Goal: Task Accomplishment & Management: Use online tool/utility

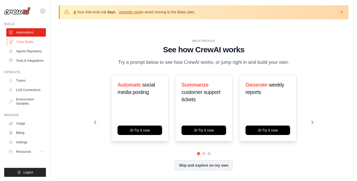
click at [36, 43] on link "Crew Studio" at bounding box center [27, 42] width 40 height 8
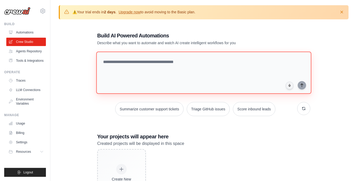
click at [112, 64] on textarea at bounding box center [203, 73] width 215 height 42
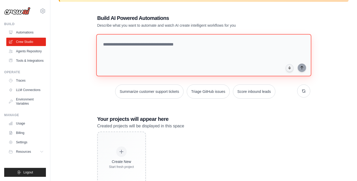
scroll to position [26, 0]
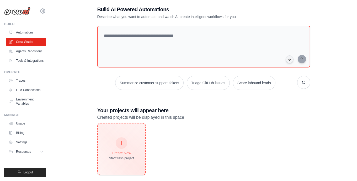
click at [131, 151] on div "Create New" at bounding box center [121, 153] width 25 height 5
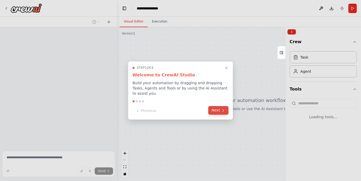
click at [217, 107] on button "Next" at bounding box center [218, 110] width 20 height 9
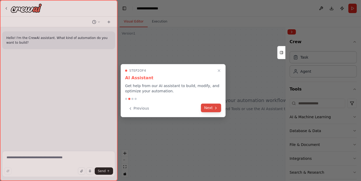
click at [217, 107] on icon at bounding box center [216, 108] width 4 height 4
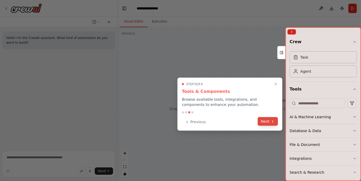
click at [264, 121] on button "Next" at bounding box center [268, 121] width 20 height 9
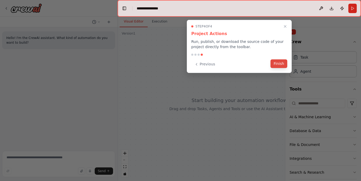
click at [279, 63] on button "Finish" at bounding box center [278, 64] width 17 height 9
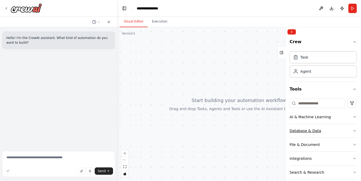
click at [352, 129] on icon "button" at bounding box center [354, 131] width 4 height 4
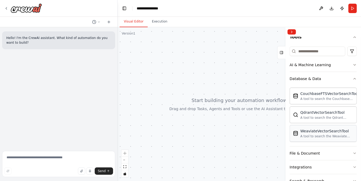
scroll to position [79, 0]
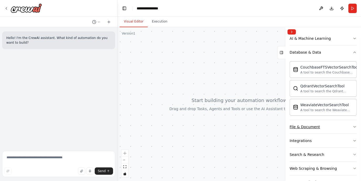
click at [339, 130] on button "File & Document" at bounding box center [322, 127] width 67 height 14
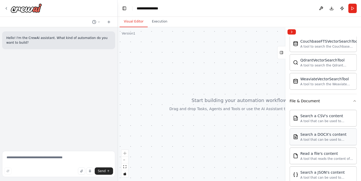
scroll to position [131, 0]
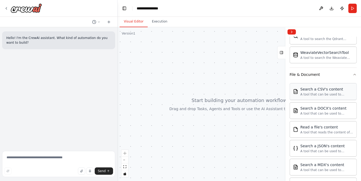
click at [319, 93] on div "A tool that can be used to semantic search a query from a CSV's content." at bounding box center [326, 95] width 53 height 4
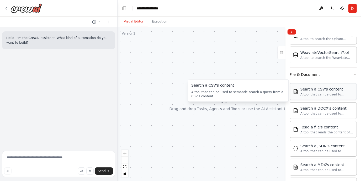
click at [316, 94] on div "A tool that can be used to semantic search a query from a CSV's content." at bounding box center [326, 95] width 53 height 4
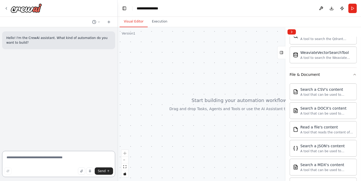
click at [55, 159] on textarea at bounding box center [58, 164] width 113 height 26
drag, startPoint x: 148, startPoint y: 63, endPoint x: 165, endPoint y: 79, distance: 23.6
click at [165, 79] on div at bounding box center [238, 104] width 243 height 154
click at [304, 54] on div "WeaviateVectorSearchTool A tool to search the Weaviate database for relevant in…" at bounding box center [326, 55] width 53 height 10
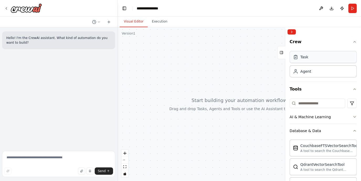
click at [302, 53] on div "Task" at bounding box center [322, 57] width 67 height 12
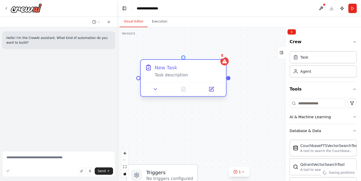
drag, startPoint x: 237, startPoint y: 72, endPoint x: 172, endPoint y: 64, distance: 65.5
click at [172, 64] on div "New Task" at bounding box center [188, 67] width 67 height 7
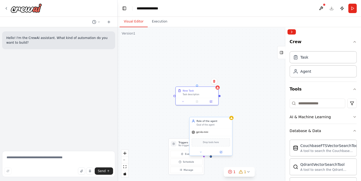
click at [217, 123] on div "Role of the agent Goal of the agent" at bounding box center [213, 123] width 34 height 7
click at [188, 98] on div at bounding box center [197, 101] width 42 height 7
click at [214, 83] on button at bounding box center [213, 81] width 7 height 7
click at [199, 81] on button "Confirm" at bounding box center [199, 81] width 19 height 6
click at [220, 123] on div "Role of the agent Goal of the agent" at bounding box center [213, 123] width 34 height 7
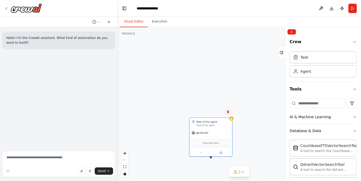
click at [228, 113] on icon at bounding box center [228, 112] width 2 height 3
click at [216, 113] on button "Confirm" at bounding box center [213, 112] width 19 height 6
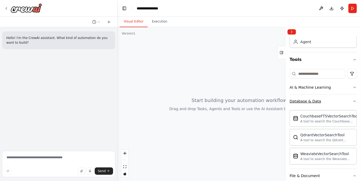
scroll to position [105, 0]
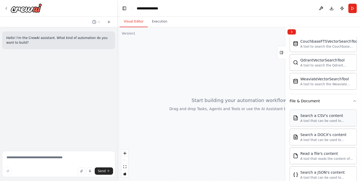
click at [322, 120] on div "A tool that can be used to semantic search a query from a CSV's content." at bounding box center [326, 121] width 53 height 4
drag, startPoint x: 36, startPoint y: 39, endPoint x: 86, endPoint y: 43, distance: 49.9
click at [86, 43] on p "Hello! I'm the CrewAI assistant. What kind of automation do you want to build?" at bounding box center [58, 40] width 105 height 9
click at [34, 161] on textarea at bounding box center [58, 164] width 113 height 26
type textarea "**********"
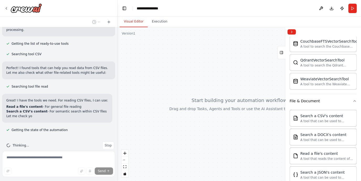
scroll to position [68, 0]
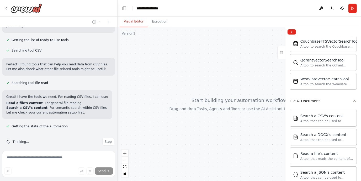
drag, startPoint x: 24, startPoint y: 93, endPoint x: 85, endPoint y: 98, distance: 60.6
click at [85, 98] on div "Great! I have the tools we need. For reading CSV files, I can use: Read a file'…" at bounding box center [57, 105] width 102 height 20
click at [65, 110] on p "Let me check your current automation setup first:" at bounding box center [57, 112] width 102 height 5
drag, startPoint x: 48, startPoint y: 103, endPoint x: 82, endPoint y: 106, distance: 33.4
click at [82, 106] on div "Great! I have the tools we need. For reading CSV files, I can use: Read a file'…" at bounding box center [57, 105] width 102 height 20
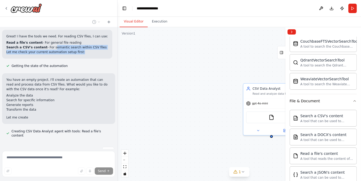
scroll to position [133, 0]
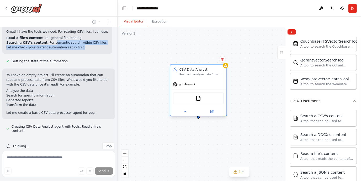
drag, startPoint x: 260, startPoint y: 88, endPoint x: 163, endPoint y: 60, distance: 101.5
click at [179, 67] on div "CSV Data Analyst" at bounding box center [201, 69] width 44 height 4
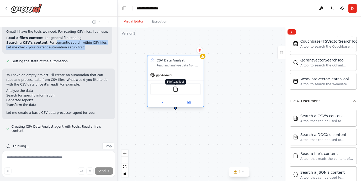
click at [176, 88] on img at bounding box center [176, 90] width 6 height 6
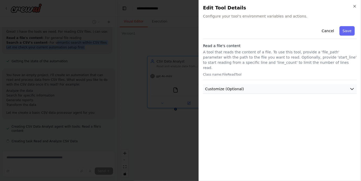
scroll to position [144, 0]
click at [263, 84] on button "Customize (Optional)" at bounding box center [280, 89] width 154 height 10
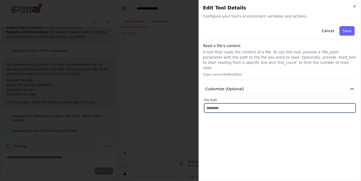
click at [230, 104] on input "text" at bounding box center [280, 108] width 152 height 9
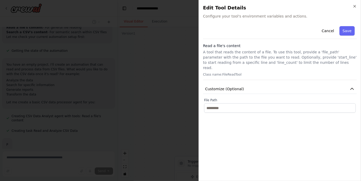
scroll to position [171, 0]
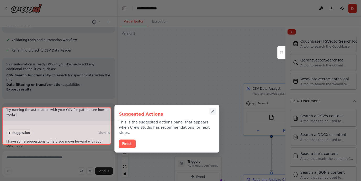
click at [214, 110] on icon "Close walkthrough" at bounding box center [212, 111] width 5 height 5
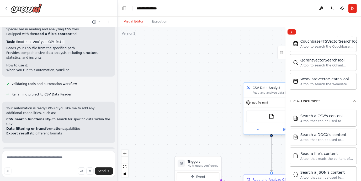
scroll to position [247, 0]
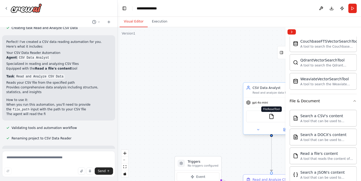
click at [271, 115] on img at bounding box center [271, 117] width 6 height 6
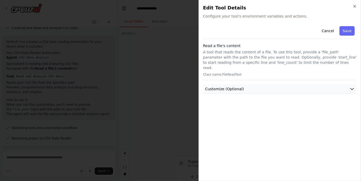
click at [284, 84] on button "Customize (Optional)" at bounding box center [280, 89] width 154 height 10
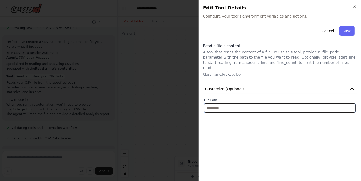
click at [243, 104] on input "text" at bounding box center [280, 108] width 152 height 9
paste input "**********"
click at [206, 104] on input "**********" at bounding box center [280, 108] width 152 height 9
type input "**********"
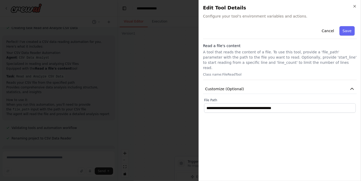
drag, startPoint x: 344, startPoint y: 26, endPoint x: 345, endPoint y: 31, distance: 5.3
click at [344, 26] on button "Save" at bounding box center [346, 30] width 15 height 9
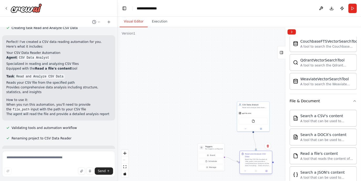
drag, startPoint x: 254, startPoint y: 165, endPoint x: 257, endPoint y: 161, distance: 4.8
click at [257, 161] on div "Read the CSV file located at {file_path} and provide a comprehensive analysis o…" at bounding box center [257, 163] width 25 height 8
click at [217, 154] on button "Event" at bounding box center [211, 155] width 24 height 5
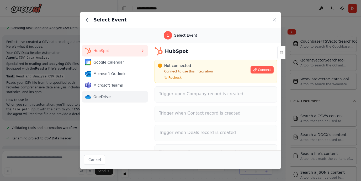
click at [107, 99] on span "OneDrive" at bounding box center [116, 96] width 47 height 5
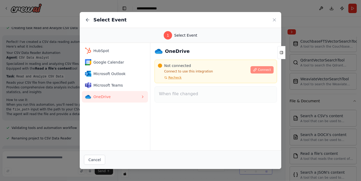
click at [262, 69] on span "Connect" at bounding box center [264, 70] width 13 height 4
click at [274, 20] on icon at bounding box center [274, 19] width 5 height 5
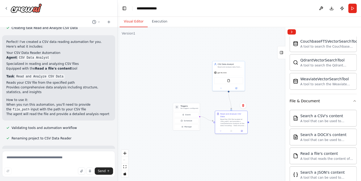
drag, startPoint x: 199, startPoint y: 123, endPoint x: 174, endPoint y: 83, distance: 47.5
click at [174, 83] on div ".deletable-edge-delete-btn { width: 20px; height: 20px; border: 0px solid #ffff…" at bounding box center [238, 104] width 243 height 154
click at [193, 122] on button "Schedule" at bounding box center [186, 120] width 24 height 5
select select "******"
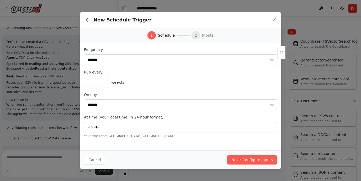
click at [275, 20] on icon at bounding box center [274, 19] width 5 height 5
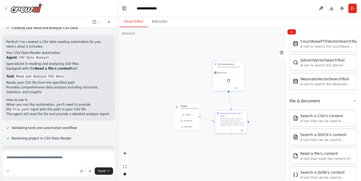
click at [234, 120] on div "Read the CSV file located at {file_path} and provide a comprehensive analysis o…" at bounding box center [232, 122] width 25 height 8
click at [242, 130] on icon at bounding box center [242, 131] width 2 height 2
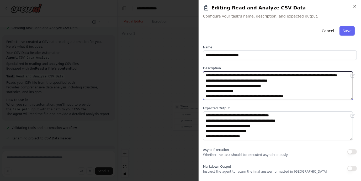
click at [234, 91] on textarea "**********" at bounding box center [278, 86] width 150 height 29
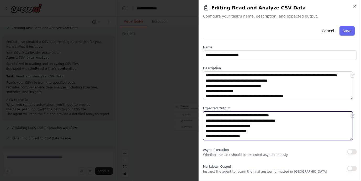
click at [234, 122] on textarea "**********" at bounding box center [278, 126] width 150 height 29
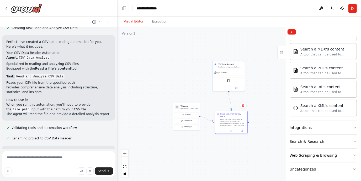
scroll to position [248, 0]
click at [339, 122] on button "Integrations" at bounding box center [322, 127] width 67 height 14
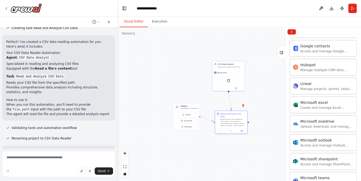
scroll to position [457, 0]
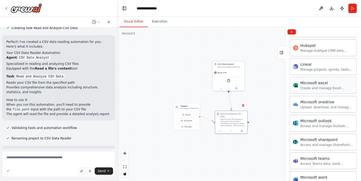
click at [320, 86] on div "Create and manage Excel workbooks, worksheets, tables, and charts in OneDrive o…" at bounding box center [326, 88] width 53 height 4
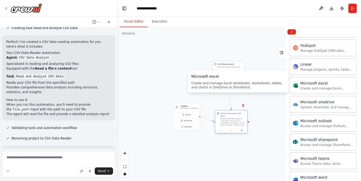
click at [242, 119] on div "Read the CSV file located at {file_path} and provide a comprehensive analysis o…" at bounding box center [232, 122] width 25 height 8
click at [244, 107] on icon at bounding box center [242, 105] width 3 height 3
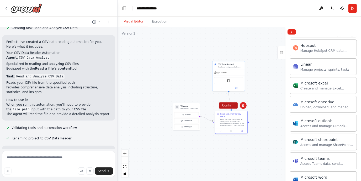
click at [232, 106] on button "Confirm" at bounding box center [228, 105] width 19 height 6
drag, startPoint x: 239, startPoint y: 72, endPoint x: 222, endPoint y: 78, distance: 18.2
click at [222, 78] on div "FileReadTool" at bounding box center [228, 80] width 29 height 7
click at [240, 56] on icon at bounding box center [240, 55] width 2 height 3
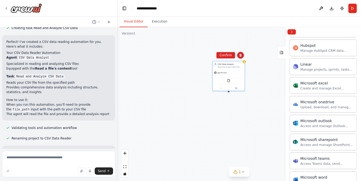
click at [234, 59] on div "CSV Data Analyst Read and analyze data from CSV files at {file_path}, extractin…" at bounding box center [238, 104] width 243 height 154
click at [228, 56] on button "Confirm" at bounding box center [226, 55] width 19 height 6
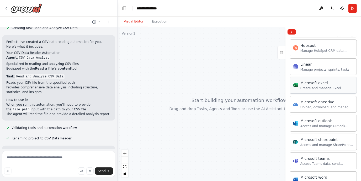
click at [327, 86] on div "Create and manage Excel workbooks, worksheets, tables, and charts in OneDrive o…" at bounding box center [326, 88] width 53 height 4
click at [321, 86] on div "Create and manage Excel workbooks, worksheets, tables, and charts in OneDrive o…" at bounding box center [326, 88] width 53 height 4
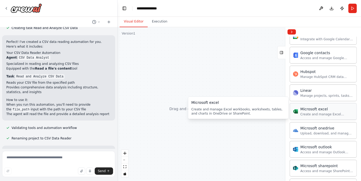
click at [318, 107] on div "Microsoft excel" at bounding box center [326, 109] width 53 height 5
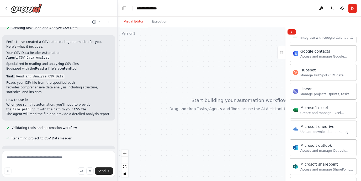
scroll to position [457, 0]
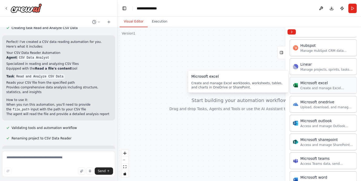
click at [315, 86] on div "Create and manage Excel workbooks, worksheets, tables, and charts in OneDrive o…" at bounding box center [326, 88] width 53 height 4
drag, startPoint x: 311, startPoint y: 82, endPoint x: 333, endPoint y: 80, distance: 21.8
click at [333, 80] on div "Microsoft excel" at bounding box center [326, 82] width 53 height 5
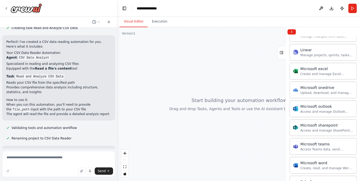
scroll to position [570, 0]
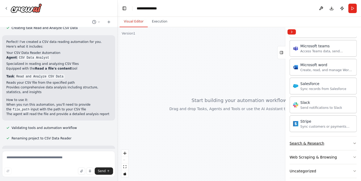
click at [331, 139] on button "Search & Research" at bounding box center [322, 144] width 67 height 14
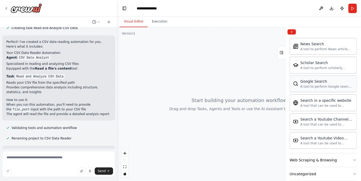
scroll to position [836, 0]
click at [320, 171] on button "Uncategorized" at bounding box center [322, 174] width 67 height 14
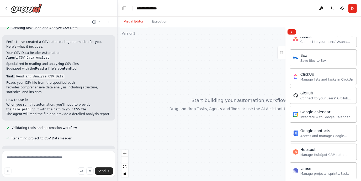
scroll to position [417, 0]
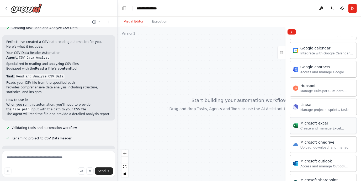
click at [306, 127] on div "Microsoft excel Create and manage Excel workbooks, worksheets, tables, and char…" at bounding box center [322, 125] width 67 height 17
click at [306, 121] on div "Microsoft excel" at bounding box center [326, 123] width 53 height 5
drag, startPoint x: 306, startPoint y: 121, endPoint x: 323, endPoint y: 121, distance: 17.0
click at [323, 121] on div "Microsoft excel" at bounding box center [326, 123] width 53 height 5
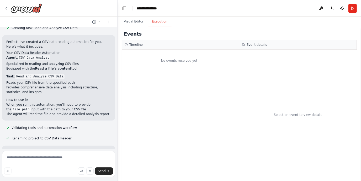
click at [156, 22] on button "Execution" at bounding box center [160, 21] width 24 height 11
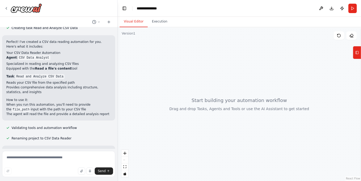
click at [137, 21] on button "Visual Editor" at bounding box center [134, 21] width 28 height 11
click at [250, 119] on div at bounding box center [238, 104] width 243 height 154
click at [359, 50] on button "Tools" at bounding box center [357, 52] width 8 height 13
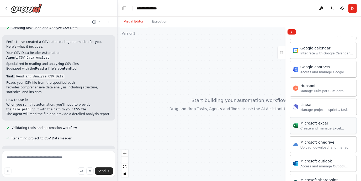
click at [312, 127] on div "Create and manage Excel workbooks, worksheets, tables, and charts in OneDrive o…" at bounding box center [326, 129] width 53 height 4
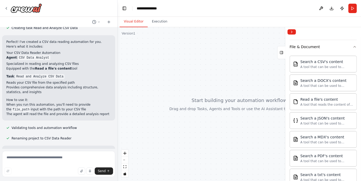
scroll to position [129, 0]
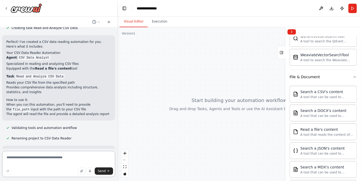
click at [43, 155] on textarea at bounding box center [58, 164] width 113 height 26
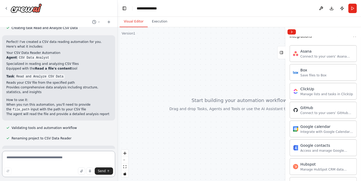
scroll to position [443, 0]
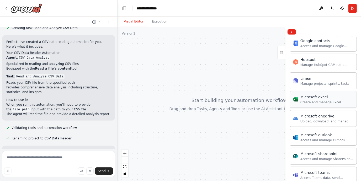
click at [316, 95] on div "Microsoft excel" at bounding box center [326, 97] width 53 height 5
click at [124, 154] on icon "zoom in" at bounding box center [124, 153] width 3 height 3
click at [123, 158] on button "zoom out" at bounding box center [124, 160] width 7 height 7
click at [123, 158] on div "React Flow controls" at bounding box center [124, 163] width 7 height 27
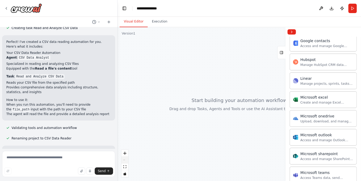
click at [123, 158] on div "React Flow controls" at bounding box center [124, 163] width 7 height 27
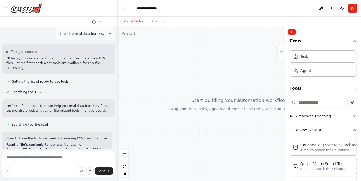
scroll to position [0, 0]
click at [300, 55] on div "Task" at bounding box center [300, 57] width 15 height 5
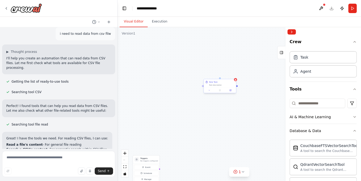
click at [218, 85] on div "Task description" at bounding box center [221, 85] width 25 height 2
click at [210, 84] on div "Task description" at bounding box center [221, 85] width 25 height 2
click at [273, 133] on div "gpt-4o-mini" at bounding box center [272, 133] width 32 height 6
drag, startPoint x: 271, startPoint y: 126, endPoint x: 220, endPoint y: 109, distance: 54.2
click at [220, 109] on div "Role of the agent Goal of the agent" at bounding box center [224, 109] width 25 height 5
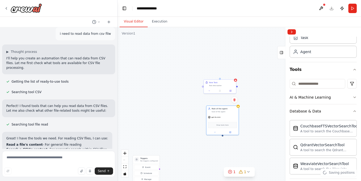
scroll to position [26, 0]
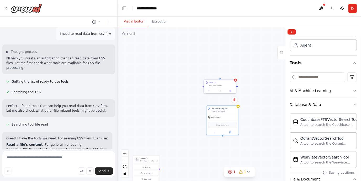
click at [317, 99] on button "Database & Data" at bounding box center [322, 105] width 67 height 14
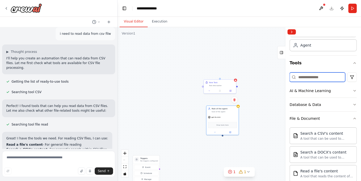
click at [300, 76] on input at bounding box center [317, 77] width 56 height 9
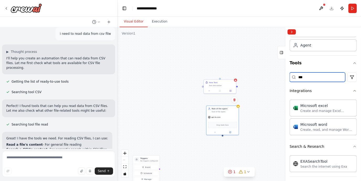
scroll to position [10, 0]
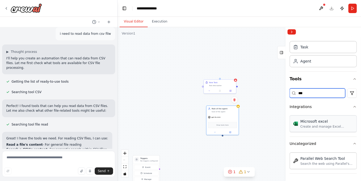
type input "***"
drag, startPoint x: 237, startPoint y: 85, endPoint x: 222, endPoint y: 136, distance: 53.1
click at [223, 137] on div "Triggers No triggers configured Event Schedule Manage New Task Task description…" at bounding box center [181, 139] width 122 height 77
click at [227, 126] on div "Microsoft excel Microsoft excel" at bounding box center [222, 125] width 29 height 7
click at [232, 99] on button at bounding box center [234, 100] width 7 height 7
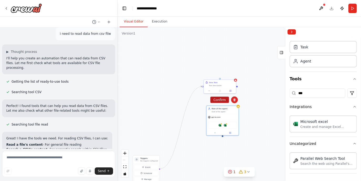
click at [222, 101] on button "Confirm" at bounding box center [219, 100] width 19 height 6
drag, startPoint x: 236, startPoint y: 86, endPoint x: 248, endPoint y: 146, distance: 61.4
click at [248, 146] on div "Triggers No triggers configured Event Schedule Manage New Task Task description…" at bounding box center [238, 104] width 243 height 154
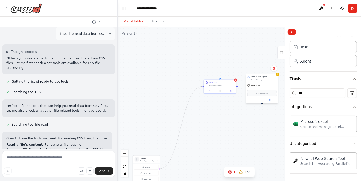
drag, startPoint x: 243, startPoint y: 117, endPoint x: 257, endPoint y: 82, distance: 37.4
click at [257, 83] on div "gpt-4o-mini" at bounding box center [262, 86] width 32 height 6
drag, startPoint x: 149, startPoint y: 158, endPoint x: 145, endPoint y: 87, distance: 71.4
click at [145, 87] on h3 "Triggers" at bounding box center [147, 88] width 18 height 3
drag, startPoint x: 194, startPoint y: 89, endPoint x: 185, endPoint y: 89, distance: 9.2
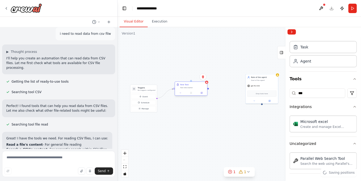
click at [185, 89] on div "New Task Task description" at bounding box center [191, 89] width 33 height 14
drag, startPoint x: 251, startPoint y: 90, endPoint x: 197, endPoint y: 114, distance: 59.6
click at [198, 115] on div "Drop tools here" at bounding box center [214, 112] width 32 height 10
drag, startPoint x: 174, startPoint y: 89, endPoint x: 206, endPoint y: 131, distance: 52.8
click at [206, 131] on div "Triggers No triggers configured Event Schedule Manage New Task Task description…" at bounding box center [238, 104] width 243 height 154
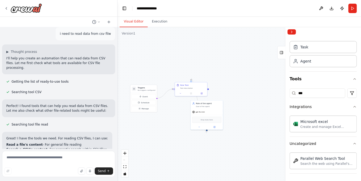
drag, startPoint x: 173, startPoint y: 89, endPoint x: 165, endPoint y: 113, distance: 25.8
click at [172, 125] on div ".deletable-edge-delete-btn { width: 20px; height: 20px; border: 0px solid #ffff…" at bounding box center [238, 104] width 243 height 154
drag, startPoint x: 155, startPoint y: 98, endPoint x: 206, endPoint y: 130, distance: 60.2
click at [206, 130] on div ".deletable-edge-delete-btn { width: 20px; height: 20px; border: 0px solid #ffff…" at bounding box center [238, 104] width 243 height 154
drag, startPoint x: 165, startPoint y: 123, endPoint x: 224, endPoint y: 50, distance: 93.4
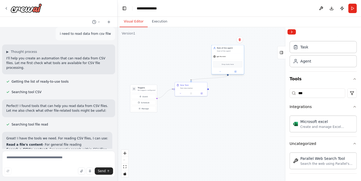
click at [224, 50] on div "Goal of the agent" at bounding box center [229, 51] width 25 height 2
click at [229, 64] on img at bounding box center [227, 64] width 3 height 3
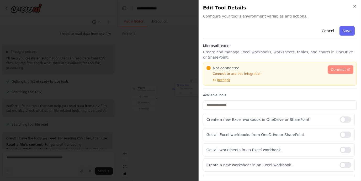
click at [336, 68] on span "Connect" at bounding box center [338, 69] width 15 height 5
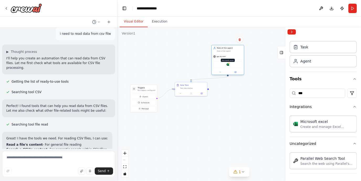
click at [228, 66] on img at bounding box center [227, 64] width 3 height 3
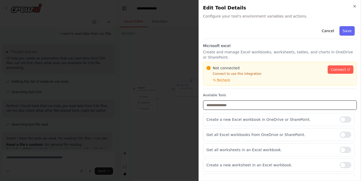
click at [344, 107] on input "text" at bounding box center [280, 105] width 154 height 9
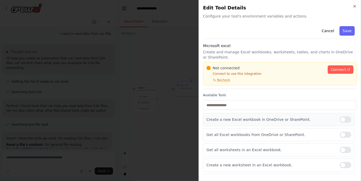
click at [341, 120] on div at bounding box center [345, 120] width 12 height 6
click at [341, 149] on div at bounding box center [345, 150] width 12 height 6
click at [344, 117] on div at bounding box center [345, 120] width 12 height 6
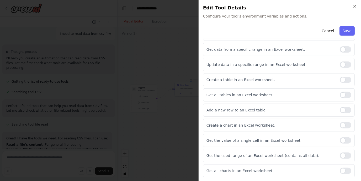
scroll to position [105, 0]
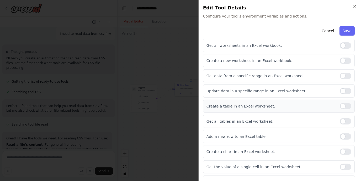
click at [339, 105] on div at bounding box center [345, 106] width 12 height 6
click at [340, 42] on div "Get all worksheets in an Excel workbook." at bounding box center [279, 45] width 152 height 13
click at [339, 46] on div at bounding box center [345, 45] width 12 height 6
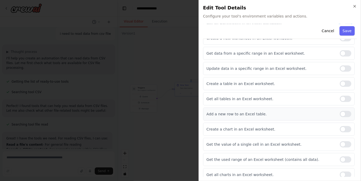
scroll to position [174, 0]
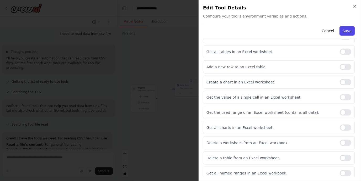
click at [342, 31] on button "Save" at bounding box center [346, 30] width 15 height 9
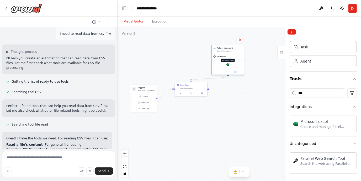
click at [228, 65] on img at bounding box center [227, 64] width 3 height 3
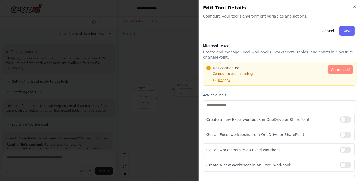
click at [339, 68] on span "Connect" at bounding box center [338, 69] width 15 height 5
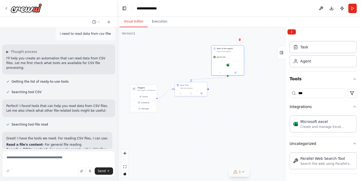
click at [241, 172] on icon at bounding box center [243, 172] width 4 height 4
click at [218, 172] on span "Microsoft excel integration is not connected. Please connect before using it." at bounding box center [242, 170] width 107 height 8
drag, startPoint x: 151, startPoint y: 131, endPoint x: 149, endPoint y: 160, distance: 28.4
click at [150, 132] on div ".deletable-edge-delete-btn { width: 20px; height: 20px; border: 0px solid #ffff…" at bounding box center [238, 104] width 243 height 154
